Goal: Information Seeking & Learning: Learn about a topic

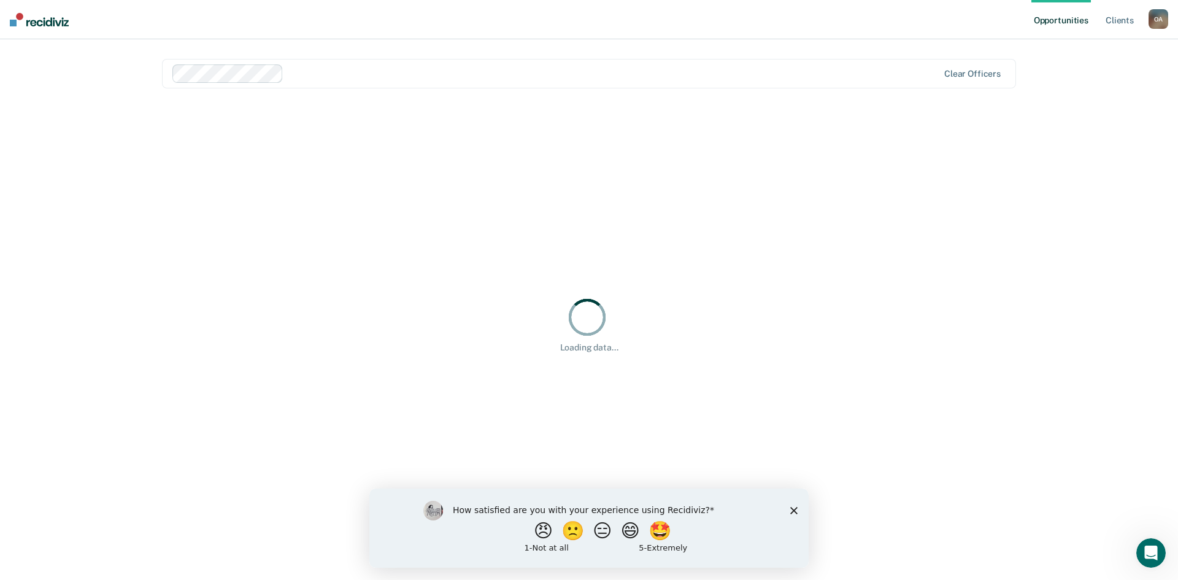
click at [792, 509] on icon "Close survey" at bounding box center [793, 509] width 7 height 7
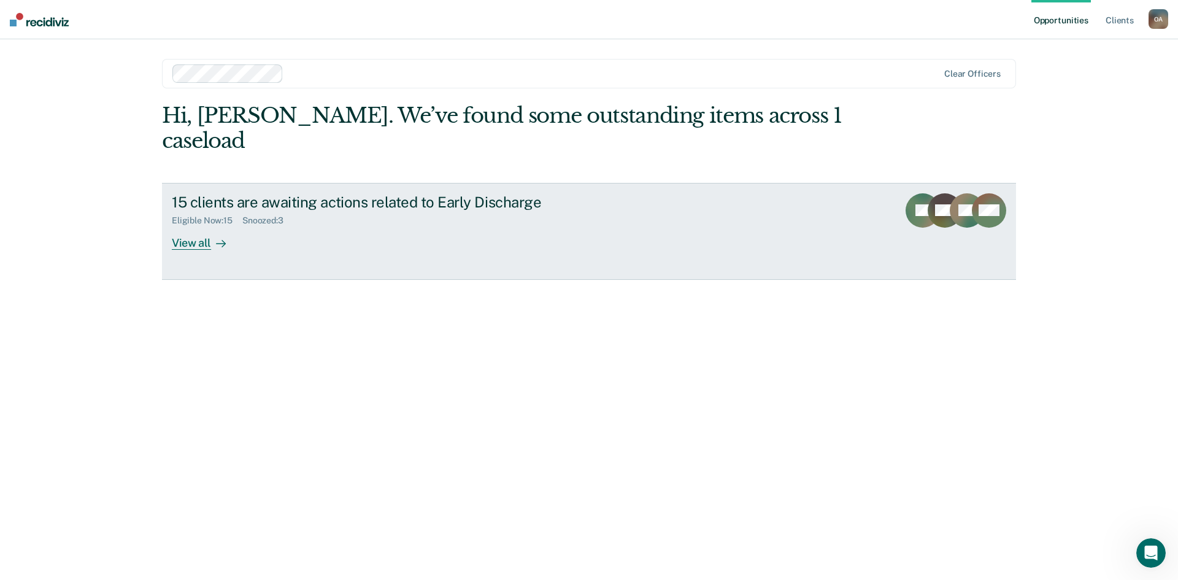
click at [188, 241] on div "View all" at bounding box center [206, 238] width 69 height 24
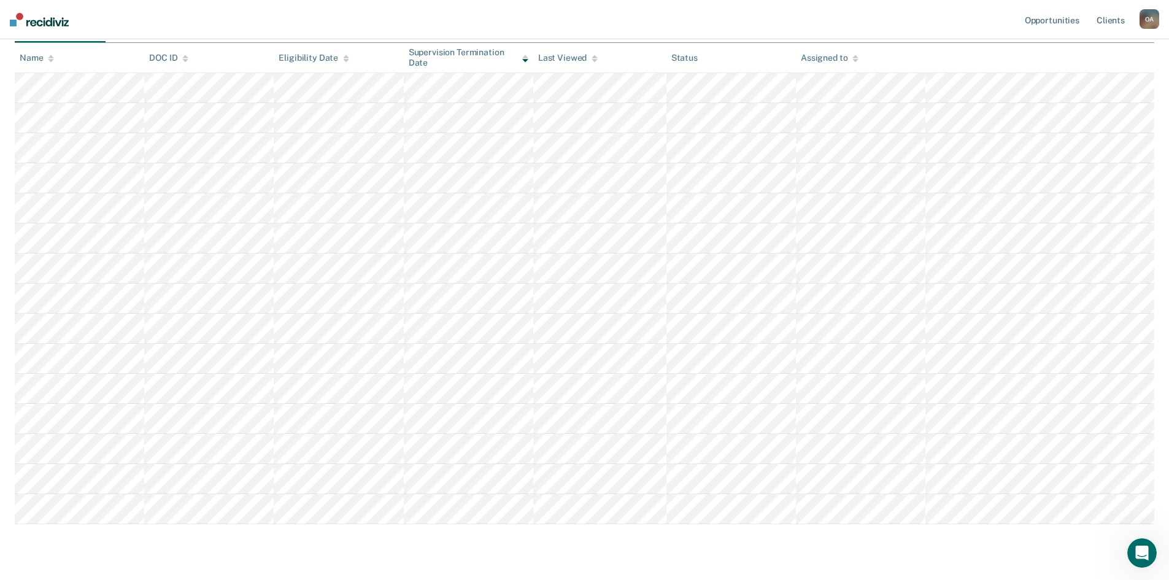
scroll to position [190, 0]
